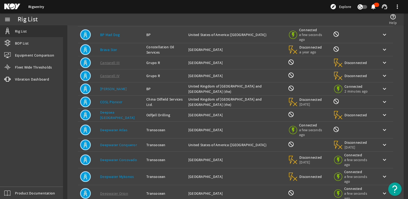
scroll to position [111, 0]
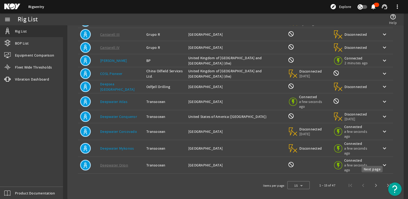
click at [371, 184] on span "Next page" at bounding box center [375, 185] width 13 height 13
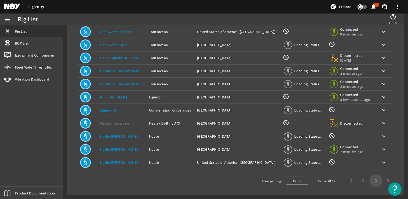
scroll to position [96, 0]
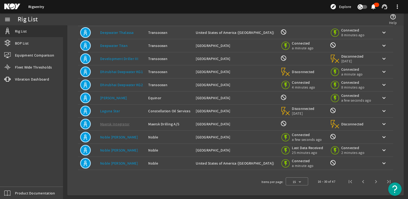
click at [120, 46] on link "Deepwater Titan" at bounding box center [113, 45] width 27 height 5
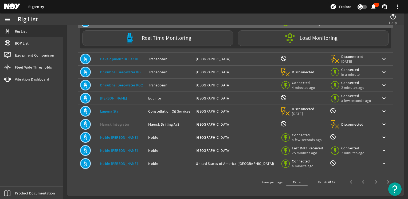
scroll to position [0, 0]
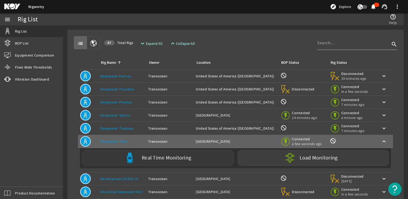
click at [198, 161] on div "Real Time Monitoring" at bounding box center [157, 157] width 151 height 15
click at [186, 161] on div "Real Time Monitoring" at bounding box center [157, 157] width 151 height 15
click at [155, 156] on label "Real Time Monitoring" at bounding box center [166, 158] width 49 height 6
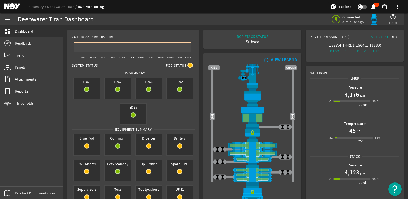
drag, startPoint x: 403, startPoint y: 86, endPoint x: 406, endPoint y: 108, distance: 22.7
click at [406, 108] on mat-sidenav-content "Deepwater Titan Dashboard Connected a minute ago help_outline Help 24-Hour Alar…" at bounding box center [235, 112] width 345 height 174
click at [10, 19] on mat-icon "menu" at bounding box center [7, 19] width 6 height 6
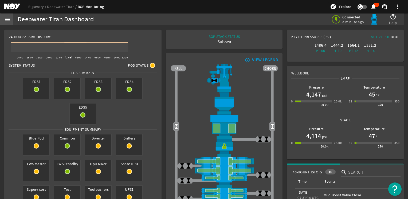
click at [6, 18] on mat-icon "menu" at bounding box center [7, 19] width 6 height 6
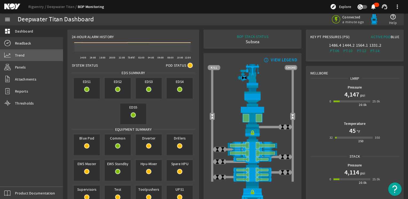
click at [23, 53] on span "Trend" at bounding box center [20, 55] width 10 height 5
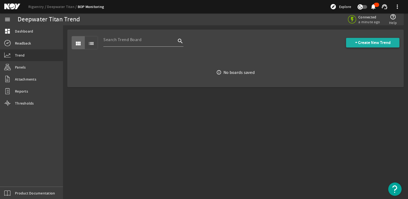
click at [355, 43] on span "+ Create New Trend" at bounding box center [373, 42] width 36 height 5
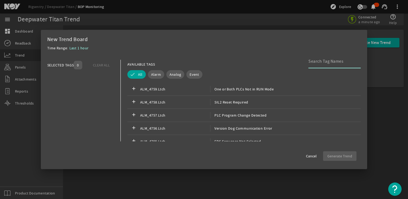
click at [326, 61] on input at bounding box center [332, 61] width 48 height 6
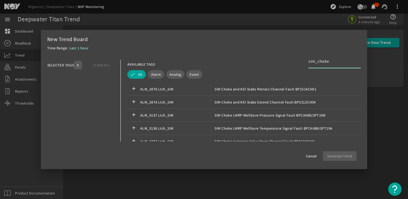
type input "sim_choke"
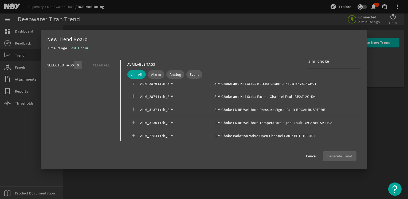
scroll to position [11, 0]
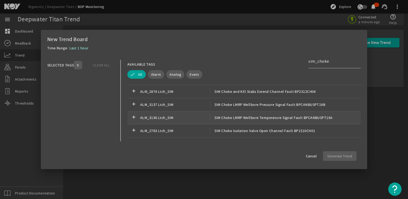
click at [281, 116] on span "SIM Choke LMRP Wellbore Temperature Signal Fault BPCANBUSPT19A" at bounding box center [271, 118] width 122 height 6
click at [174, 76] on span "Analog" at bounding box center [176, 74] width 12 height 5
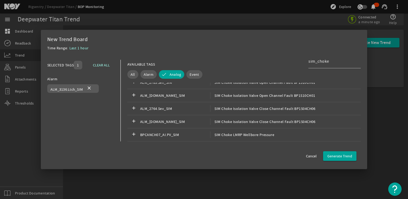
scroll to position [161, 0]
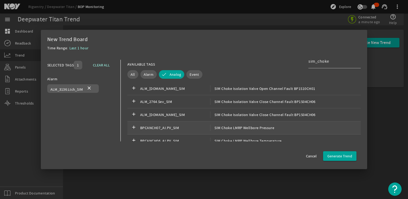
click at [272, 131] on div "add BPCANCH07_AI.PV_SIM SIM Choke LMRP Wellbore Pressure" at bounding box center [243, 127] width 233 height 13
click at [339, 158] on span "Generate Trend" at bounding box center [339, 155] width 25 height 5
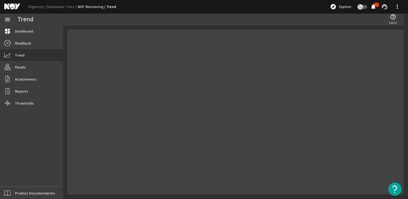
click at [339, 158] on mat-card at bounding box center [235, 112] width 336 height 165
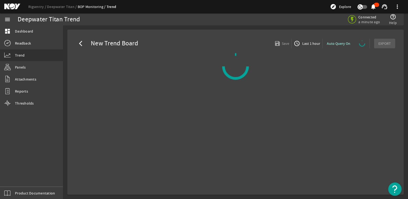
select select "ALL"
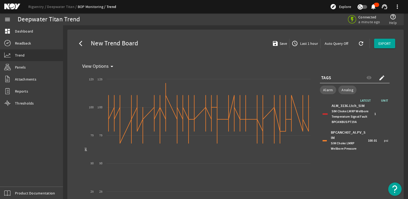
click at [321, 143] on div "BPCANCH07_AI.PV_SIM SIM Choke LMRP Wellbore Pressure 100.01 psi" at bounding box center [354, 141] width 67 height 24
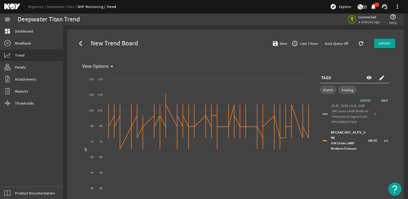
click at [321, 143] on div "BPCANCH07_AI.PV_SIM SIM Choke LMRP Wellbore Pressure 100.01 psi" at bounding box center [354, 141] width 67 height 24
click at [323, 113] on div "ALM_3136.Ltch_SIM SIM Choke LMRP Wellbore Temperature Signal Fault BPCANBUSPT19…" at bounding box center [354, 114] width 67 height 24
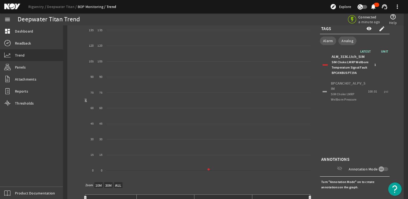
scroll to position [49, 0]
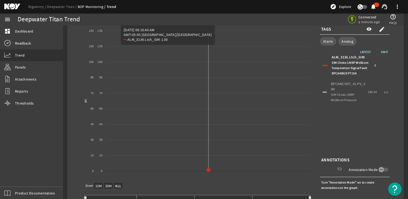
click at [208, 170] on icon "Chart title" at bounding box center [208, 169] width 3 height 3
click at [259, 168] on rect "Chart title" at bounding box center [196, 103] width 233 height 160
click at [249, 166] on rect "Chart title" at bounding box center [196, 103] width 233 height 160
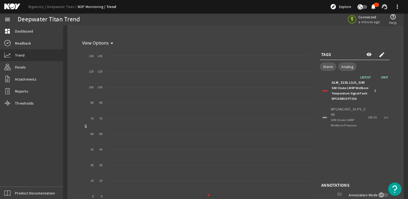
scroll to position [0, 0]
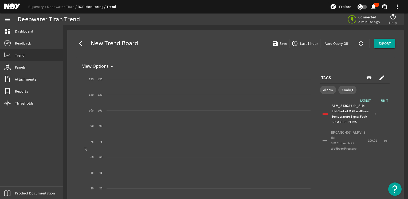
click at [299, 44] on span "Last 1 hour" at bounding box center [308, 43] width 19 height 5
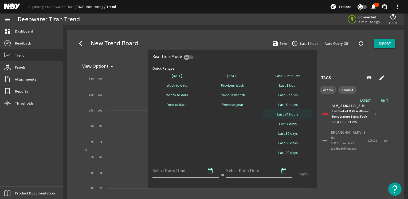
click at [291, 116] on span "Last 24 hours" at bounding box center [287, 114] width 21 height 5
select select "10M"
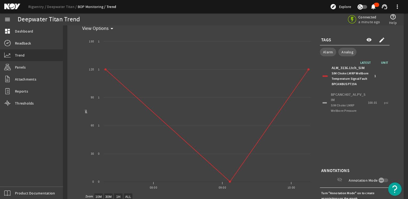
scroll to position [38, 0]
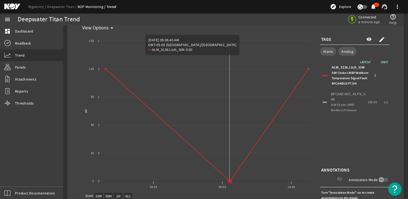
click at [230, 181] on icon "Chart title" at bounding box center [229, 181] width 3 height 3
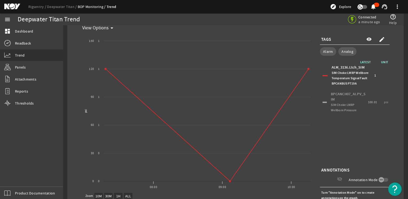
click at [322, 104] on div "BPCANCH07_AI.PV_SIM SIM Choke LMRP Wellbore Pressure 100.01 psi" at bounding box center [354, 102] width 67 height 24
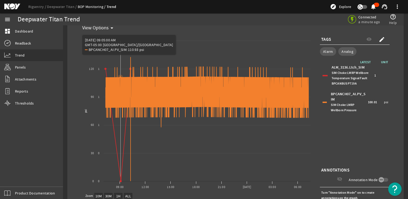
click at [121, 181] on icon "Chart title" at bounding box center [121, 181] width 2 height 2
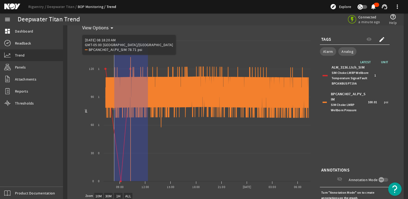
drag, startPoint x: 148, startPoint y: 150, endPoint x: 114, endPoint y: 88, distance: 70.5
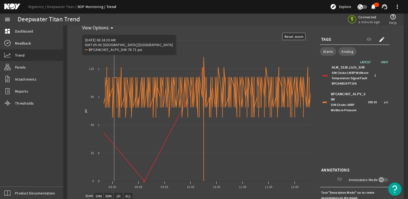
click at [114, 88] on icon "Chart title" at bounding box center [208, 119] width 210 height 124
click at [144, 168] on rect "Chart title" at bounding box center [196, 113] width 233 height 160
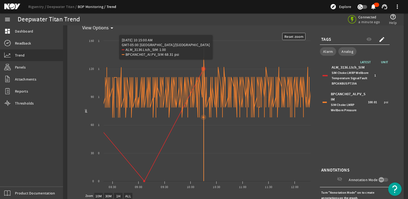
click at [204, 177] on icon "Chart title" at bounding box center [208, 119] width 210 height 124
click at [204, 164] on icon "Chart title" at bounding box center [208, 119] width 210 height 124
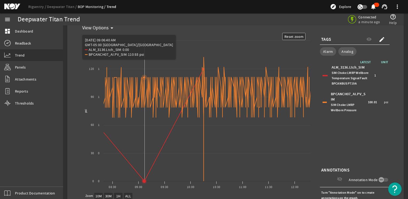
click at [145, 179] on icon "Chart title" at bounding box center [143, 181] width 5 height 5
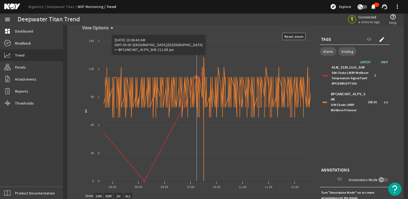
drag, startPoint x: 228, startPoint y: 185, endPoint x: 197, endPoint y: 168, distance: 35.4
click at [197, 168] on rect "Chart title" at bounding box center [196, 113] width 233 height 160
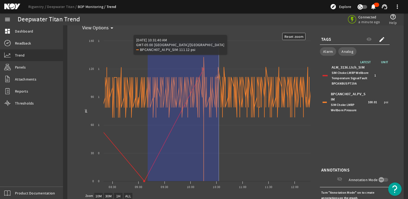
drag, startPoint x: 148, startPoint y: 97, endPoint x: 219, endPoint y: 166, distance: 98.9
click at [219, 166] on icon "Created with Highcharts 11.1.0 Reset zoom level 1:1 Reset zoom psi New Graph 09…" at bounding box center [196, 113] width 233 height 160
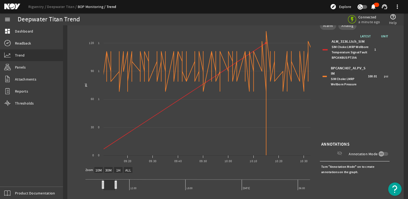
scroll to position [65, 0]
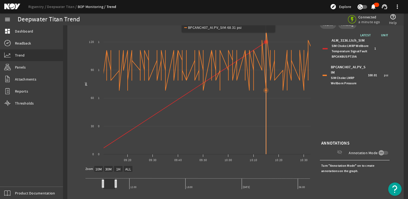
click at [266, 152] on icon "Chart title" at bounding box center [210, 92] width 214 height 124
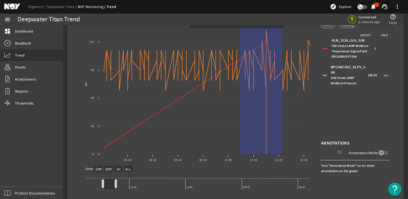
drag, startPoint x: 239, startPoint y: 136, endPoint x: 282, endPoint y: 157, distance: 47.8
click at [282, 157] on rect "Chart title" at bounding box center [196, 86] width 233 height 160
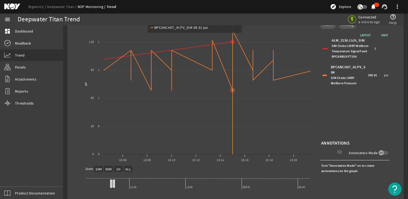
click at [233, 94] on icon "Chart title" at bounding box center [202, 92] width 224 height 124
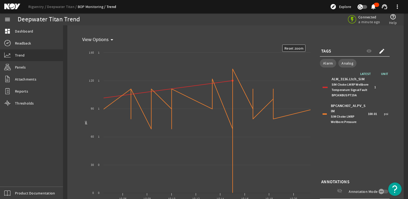
scroll to position [0, 0]
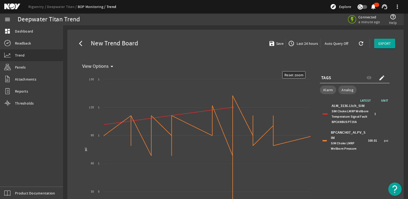
click at [291, 43] on mat-icon "access_time" at bounding box center [291, 43] width 6 height 6
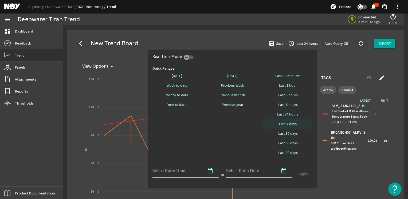
click at [290, 125] on span "Last 7 days" at bounding box center [288, 123] width 18 height 5
select select "10M"
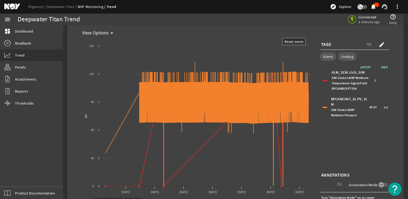
scroll to position [34, 0]
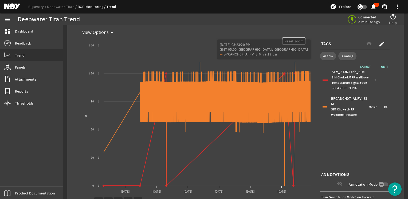
click at [284, 23] on div "Connected a minute ago help_outline Help" at bounding box center [305, 19] width 189 height 12
click at [362, 162] on div "LATEST UNIT ALM_3136.Ltch_SIM SIM Choke LMRP Wellbore Temperature Signal Fault …" at bounding box center [355, 117] width 70 height 107
click at [379, 44] on mat-icon "create" at bounding box center [382, 44] width 6 height 6
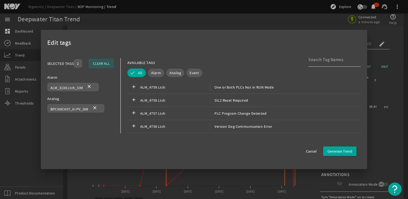
click at [309, 62] on input at bounding box center [332, 60] width 48 height 6
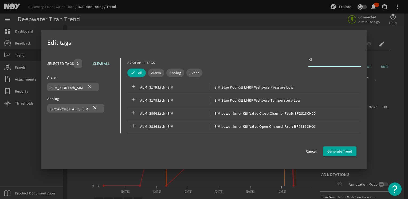
type input "K"
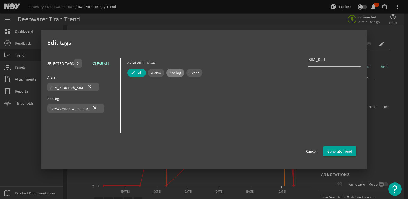
click at [176, 73] on span "Analog" at bounding box center [176, 72] width 12 height 5
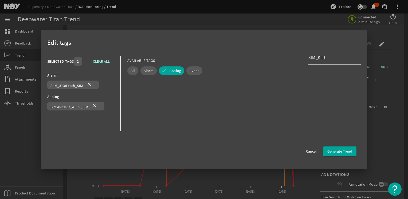
scroll to position [0, 0]
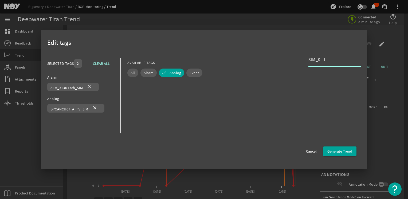
click at [328, 61] on input "SIM_KILL" at bounding box center [332, 60] width 48 height 6
type input "S"
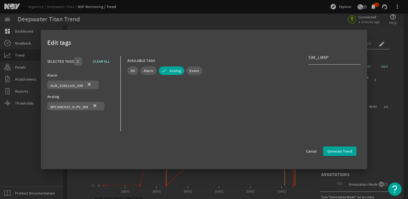
click at [337, 56] on input "SIM_LMRP" at bounding box center [332, 57] width 48 height 6
type input "S"
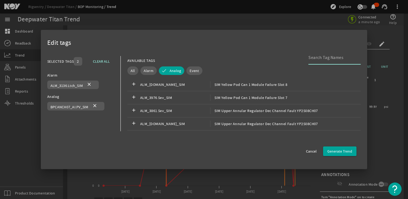
click at [317, 60] on input at bounding box center [332, 57] width 48 height 6
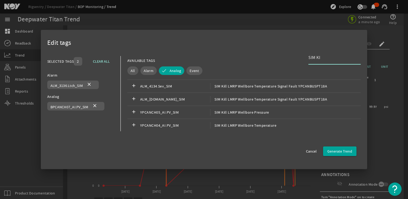
scroll to position [302, 0]
type input "SIM KILL"
click at [316, 114] on div "add YPCANCH05_AI.PV_SIM SIM Kill LMRP Wellbore Pressure" at bounding box center [243, 112] width 233 height 13
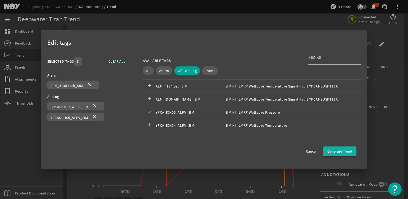
click at [348, 153] on span "Generate Trend" at bounding box center [339, 151] width 25 height 5
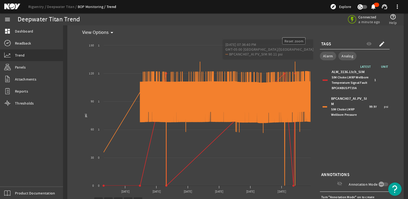
click at [297, 40] on text "Reset zoom" at bounding box center [293, 41] width 19 height 5
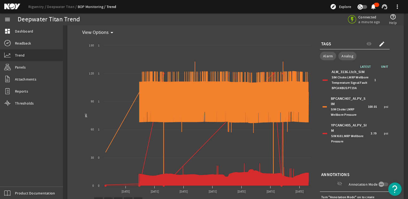
click at [321, 107] on div "BPCANCH07_AI.PV_SIM SIM Choke LMRP Wellbore Pressure 100.01 psi" at bounding box center [354, 107] width 67 height 24
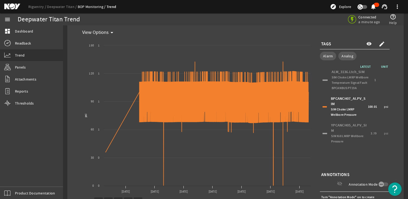
click at [321, 79] on div "ALM_3136.Ltch_SIM SIM Choke LMRP Wellbore Temperature Signal Fault BPCANBUSPT19…" at bounding box center [354, 80] width 67 height 24
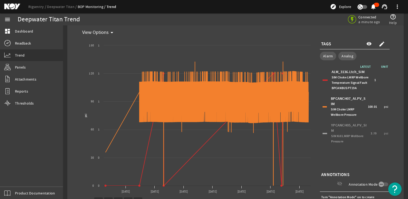
click at [322, 107] on div at bounding box center [324, 106] width 4 height 1
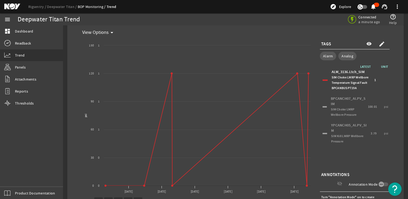
click at [322, 79] on div "ALM_3136.Ltch_SIM SIM Choke LMRP Wellbore Temperature Signal Fault BPCANBUSPT19…" at bounding box center [354, 80] width 67 height 24
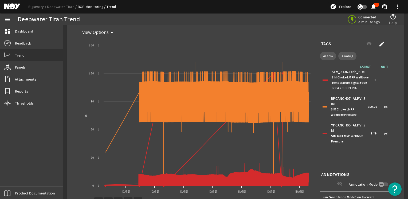
click at [321, 134] on div "YPCANCH05_AI.PV_SIM SIM Kill LMRP Wellbore Pressure 3.79 psi" at bounding box center [354, 133] width 67 height 24
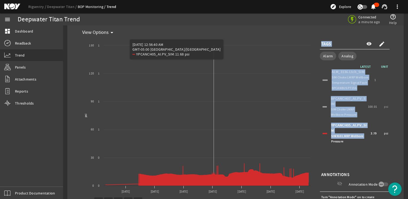
drag, startPoint x: 316, startPoint y: 164, endPoint x: 214, endPoint y: 182, distance: 104.4
click at [214, 182] on div "Created with Highcharts 11.1.0 psi New Graph [DATE] [DATE] [DATE] [DATE] [DATE]…" at bounding box center [235, 133] width 311 height 192
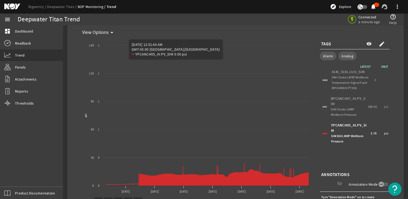
click at [338, 160] on div "LATEST UNIT ALM_3136.Ltch_SIM SIM Choke LMRP Wellbore Temperature Signal Fault …" at bounding box center [355, 117] width 70 height 107
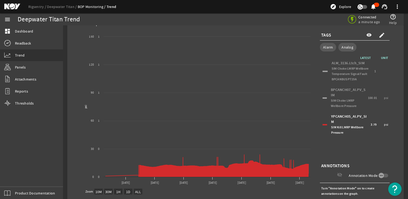
scroll to position [42, 0]
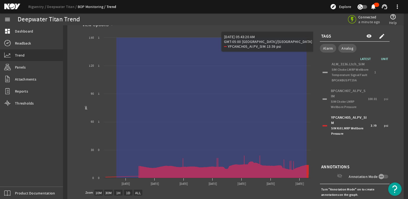
drag, startPoint x: 116, startPoint y: 142, endPoint x: 318, endPoint y: 176, distance: 204.4
click at [318, 176] on div "Created with Highcharts 11.1.0 psi New Graph [DATE] [DATE] [DATE] [DATE] [DATE]…" at bounding box center [235, 126] width 311 height 192
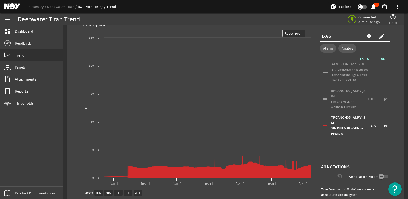
click at [379, 36] on mat-icon "create" at bounding box center [382, 36] width 6 height 6
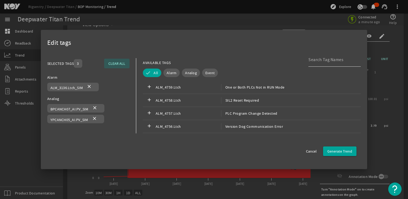
click at [310, 63] on div at bounding box center [332, 60] width 48 height 14
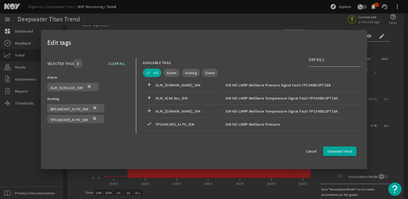
scroll to position [366, 0]
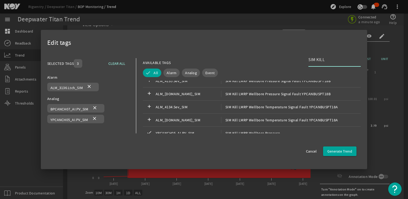
click at [326, 62] on input "SIM KILL" at bounding box center [332, 60] width 48 height 6
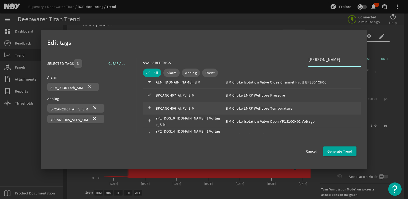
type input "[PERSON_NAME]"
click at [286, 105] on span "SIM Choke LMRP Wellbore Temperature" at bounding box center [256, 108] width 71 height 6
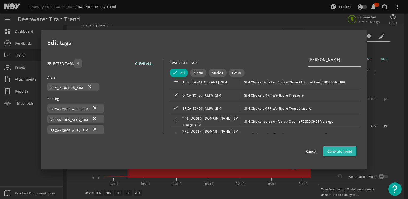
click at [337, 153] on span "Generate Trend" at bounding box center [339, 151] width 25 height 5
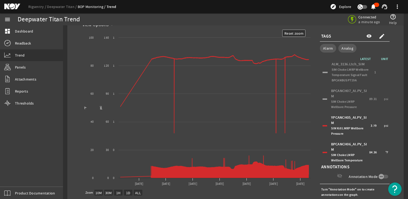
click at [321, 125] on div "YPCANCH05_AI.PV_SIM SIM Kill LMRP Wellbore Pressure 3.79 psi" at bounding box center [354, 126] width 67 height 24
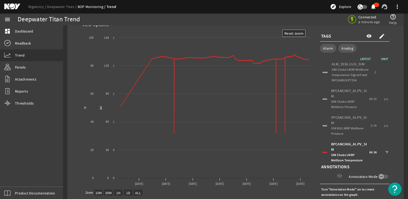
click at [322, 100] on div at bounding box center [324, 98] width 5 height 1
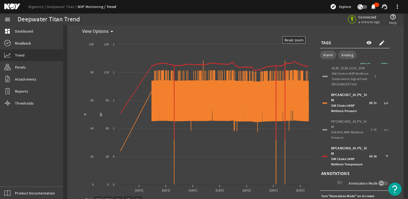
scroll to position [35, 0]
click at [322, 102] on div at bounding box center [324, 102] width 5 height 1
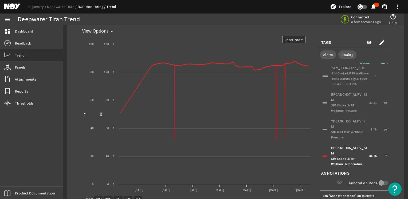
click at [322, 155] on div "BPCANCH06_AI.PV_SIM SIM Choke LMRP Wellbore Temperature 84.36 °F" at bounding box center [354, 156] width 67 height 24
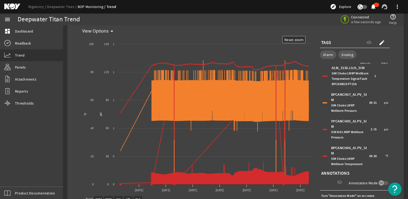
click at [323, 129] on div at bounding box center [324, 129] width 5 height 1
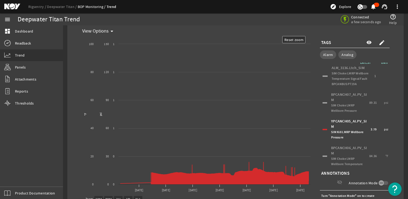
scroll to position [4, 0]
click at [379, 41] on mat-icon "create" at bounding box center [382, 43] width 6 height 6
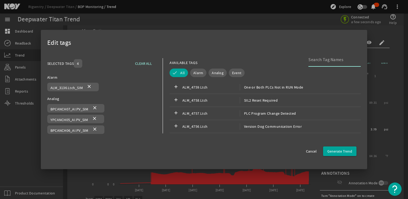
click at [327, 61] on input at bounding box center [332, 60] width 48 height 6
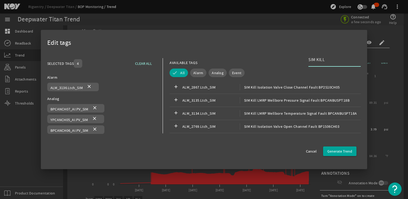
type input "SIM KILL"
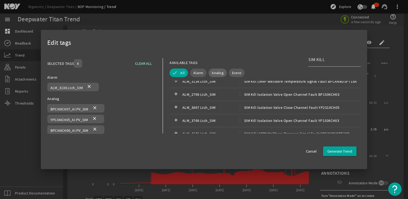
click at [217, 75] on span "Analog" at bounding box center [218, 72] width 12 height 5
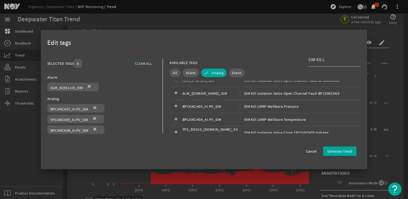
scroll to position [157, 0]
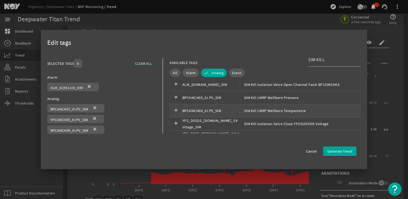
click at [301, 112] on span "SIM Kill LMRP Wellbore Temperature" at bounding box center [273, 111] width 66 height 6
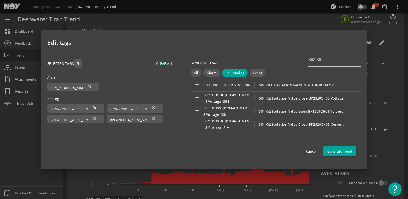
scroll to position [0, 0]
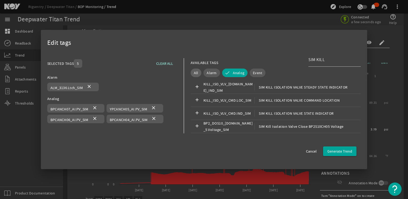
click at [192, 72] on button "All" at bounding box center [196, 73] width 11 height 9
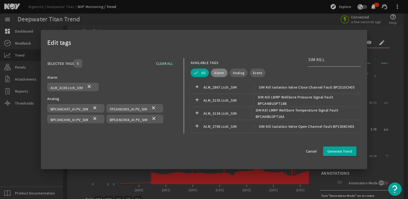
click at [224, 74] on button "Alarm" at bounding box center [219, 73] width 16 height 9
click at [303, 115] on span "SIM Kill LMRP Wellbore Temperature Signal Fault BPCANBUSPT18A" at bounding box center [306, 113] width 110 height 13
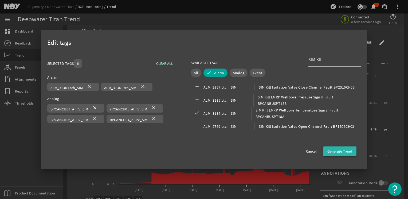
click at [344, 151] on span "Generate Trend" at bounding box center [339, 151] width 25 height 5
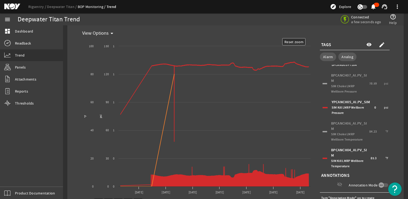
scroll to position [59, 0]
drag, startPoint x: 380, startPoint y: 160, endPoint x: 380, endPoint y: 163, distance: 2.9
click at [380, 163] on div "BPCANCH04_AI.PV_SIM SIM Kill LMRP Wellbore Temperature 85.3 °F" at bounding box center [355, 158] width 70 height 27
click at [322, 107] on div at bounding box center [324, 107] width 5 height 1
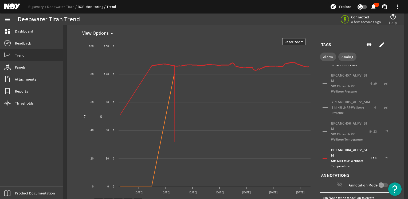
click at [321, 156] on div "BPCANCH04_AI.PV_SIM SIM Kill LMRP Wellbore Temperature 85.3 °F" at bounding box center [354, 158] width 67 height 24
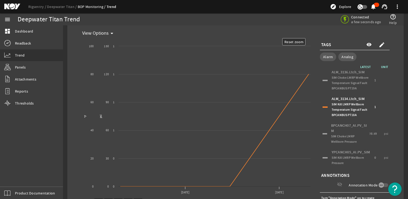
scroll to position [0, 0]
click at [297, 42] on text "Reset zoom" at bounding box center [293, 42] width 19 height 5
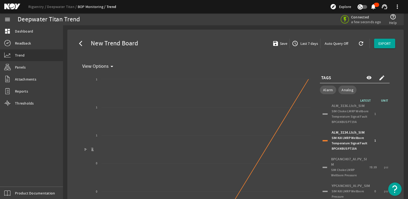
click at [305, 45] on span "Last 7 days" at bounding box center [308, 43] width 19 height 5
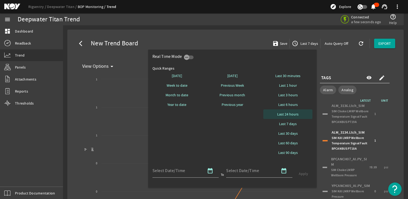
click at [289, 116] on span "Last 24 hours" at bounding box center [287, 114] width 21 height 5
select select "10M"
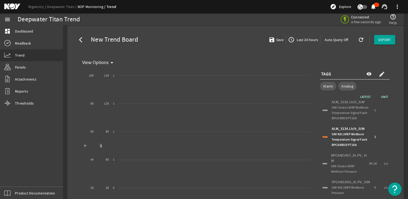
scroll to position [2, 0]
click at [298, 41] on span "Last 24 hours" at bounding box center [306, 40] width 22 height 5
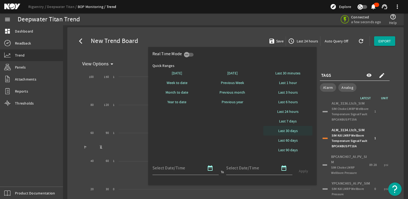
click at [291, 130] on span "Last 30 days" at bounding box center [287, 130] width 19 height 5
select select "10M"
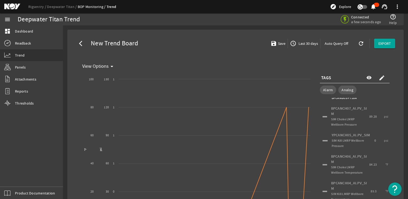
scroll to position [59, 0]
click at [324, 140] on div at bounding box center [324, 140] width 5 height 1
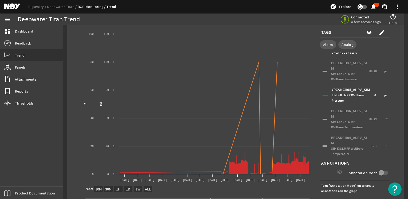
scroll to position [47, 0]
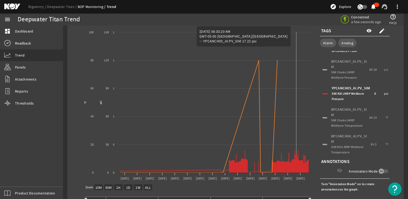
click at [296, 165] on icon "Chart title" at bounding box center [214, 162] width 188 height 22
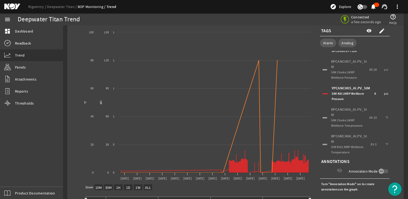
click at [342, 146] on span "SIM Kill LMRP Wellbore Temperature" at bounding box center [347, 150] width 33 height 10
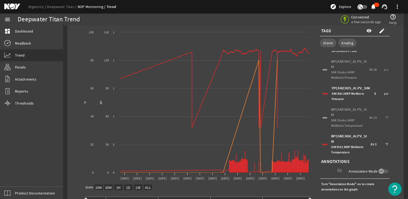
click at [322, 93] on div at bounding box center [324, 93] width 5 height 1
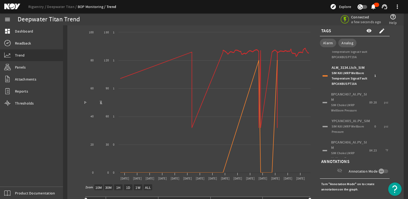
scroll to position [17, 0]
click at [322, 75] on div "ALM_3134.Ltch_SIM SIM Kill LMRP Wellbore Temperature Signal Fault BPCANBUSPT18A…" at bounding box center [354, 77] width 67 height 24
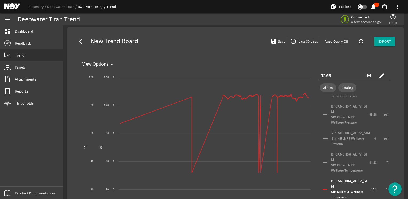
scroll to position [0, 0]
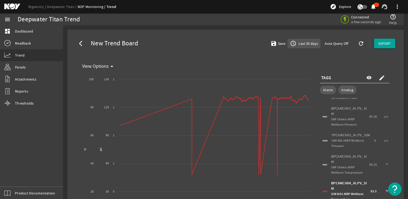
click at [304, 44] on span "Last 30 days" at bounding box center [307, 43] width 21 height 5
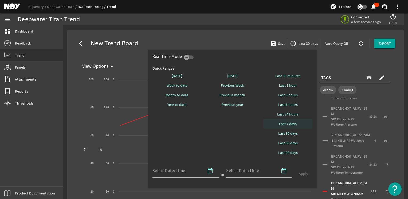
click at [296, 122] on span "Last 7 days" at bounding box center [288, 123] width 18 height 5
select select "10M"
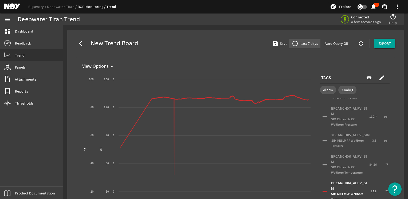
click at [309, 44] on span "Last 7 days" at bounding box center [308, 43] width 19 height 5
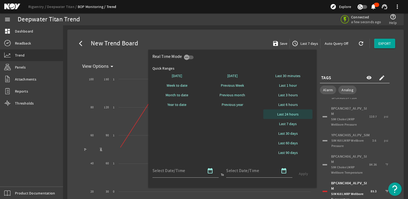
click at [287, 114] on span "Last 24 hours" at bounding box center [287, 114] width 21 height 5
select select "10M"
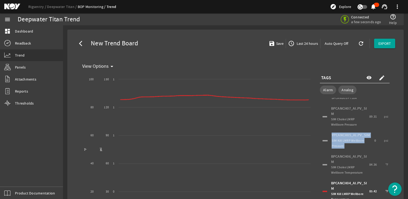
drag, startPoint x: 403, startPoint y: 121, endPoint x: 403, endPoint y: 130, distance: 8.8
click at [403, 130] on rigsentry-mat-card "arrow_back_ios New Trend Board save Save access_time Last 24 hours Auto Query O…" at bounding box center [235, 152] width 345 height 255
drag, startPoint x: 403, startPoint y: 130, endPoint x: 400, endPoint y: 133, distance: 4.3
click at [400, 134] on rigsentry-mat-card "arrow_back_ios New Trend Board save Save access_time Last 24 hours Auto Query O…" at bounding box center [235, 152] width 345 height 255
click at [295, 45] on span "Last 24 hours" at bounding box center [306, 43] width 22 height 5
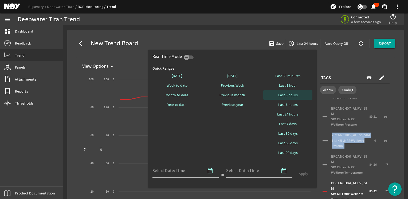
click at [286, 97] on span "Last 3 hours" at bounding box center [287, 94] width 19 height 5
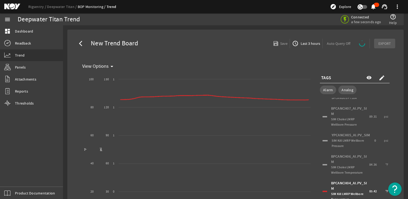
click at [345, 61] on mat-card "View Options arrow_drop_down Created with Highcharts 11.1.0 psi °F New Graph [D…" at bounding box center [235, 162] width 319 height 210
select select "ALL"
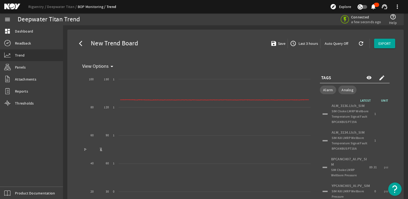
click at [304, 43] on span "Last 3 hours" at bounding box center [307, 43] width 21 height 5
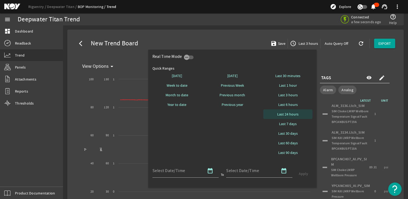
click at [287, 115] on span "Last 24 hours" at bounding box center [287, 114] width 21 height 5
select select "10M"
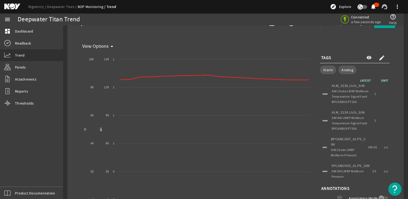
scroll to position [21, 0]
click at [353, 123] on span "SIM Kill LMRP Wellbore Temperature Signal Fault BPCANBUSPT18A" at bounding box center [350, 122] width 36 height 15
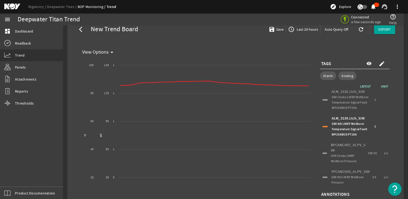
scroll to position [0, 0]
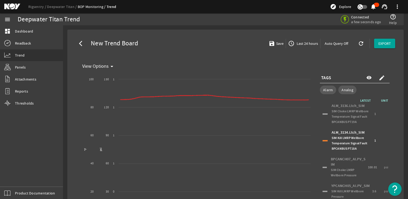
click at [397, 111] on mat-card "arrow_back_ios New Trend Board save Save access_time Last 24 hours Auto Query O…" at bounding box center [235, 153] width 336 height 247
click at [305, 42] on span "Last 24 hours" at bounding box center [306, 43] width 22 height 5
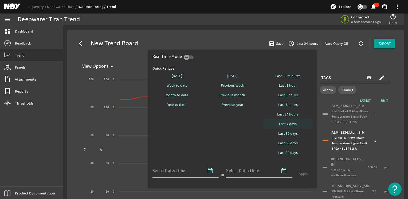
click at [291, 121] on span "Last 7 days" at bounding box center [288, 123] width 18 height 5
select select "10M"
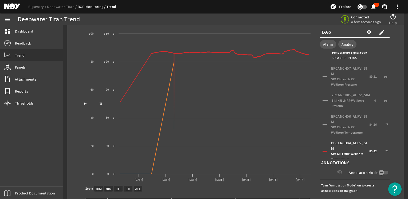
scroll to position [59, 0]
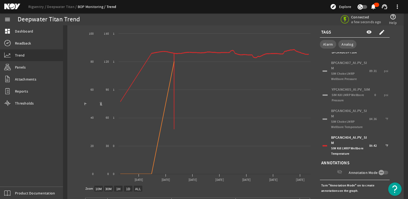
click at [323, 145] on div at bounding box center [324, 145] width 5 height 1
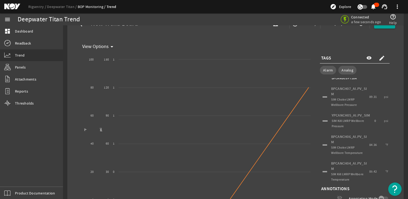
scroll to position [7, 0]
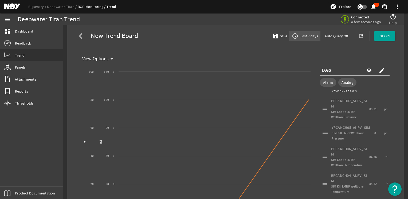
click at [299, 38] on span "Last 7 days" at bounding box center [308, 35] width 19 height 5
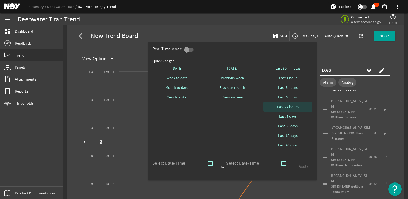
click at [285, 105] on span "Last 24 hours" at bounding box center [287, 106] width 21 height 5
select select "10M"
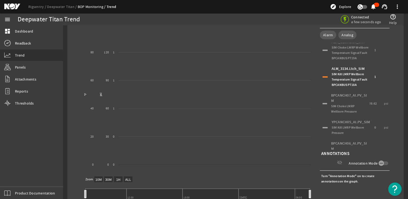
scroll to position [0, 0]
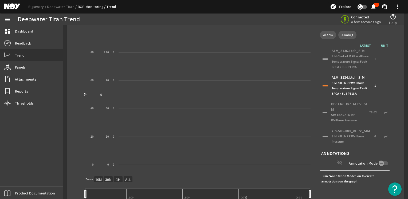
click at [323, 86] on div at bounding box center [324, 85] width 5 height 1
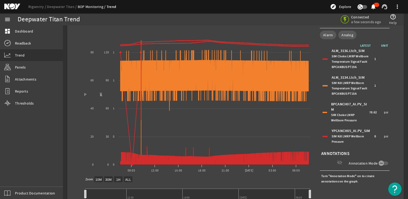
click at [322, 93] on div "ALM_3134.Ltch_SIM SIM Kill LMRP Wellbore Temperature Signal Fault BPCANBUSPT18A…" at bounding box center [354, 86] width 67 height 24
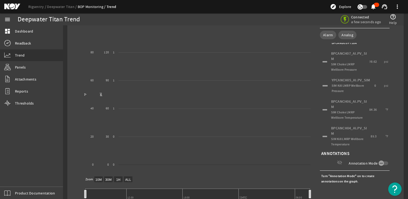
scroll to position [59, 0]
click at [324, 109] on div "BPCANCH06_AI.PV_SIM SIM Choke LMRP Wellbore Temperature 84.36 °F" at bounding box center [354, 110] width 67 height 24
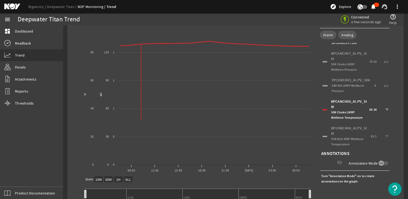
click at [322, 109] on div at bounding box center [324, 109] width 5 height 1
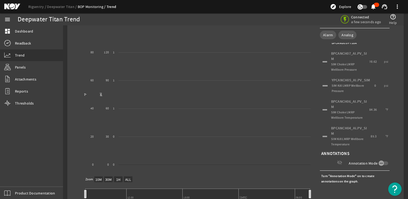
click at [322, 83] on div "YPCANCH05_AI.PV_SIM SIM Kill LMRP Wellbore Pressure 0 psi" at bounding box center [354, 85] width 67 height 19
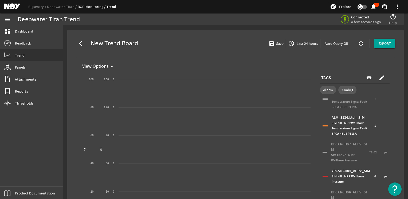
scroll to position [0, 0]
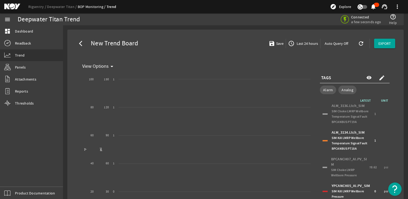
click at [325, 143] on div "ALM_3134.Ltch_SIM SIM Kill LMRP Wellbore Temperature Signal Fault BPCANBUSPT18A…" at bounding box center [354, 141] width 67 height 24
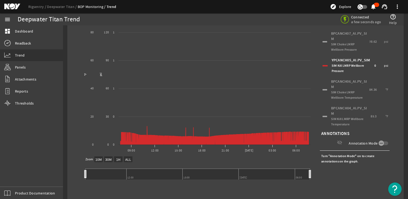
scroll to position [81, 0]
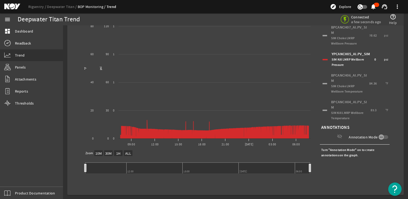
click at [343, 84] on span "SIM Choke LMRP Wellbore Temperature" at bounding box center [347, 89] width 32 height 10
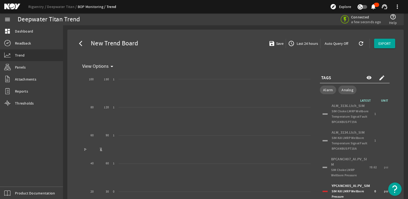
select select "10M"
